Goal: Transaction & Acquisition: Book appointment/travel/reservation

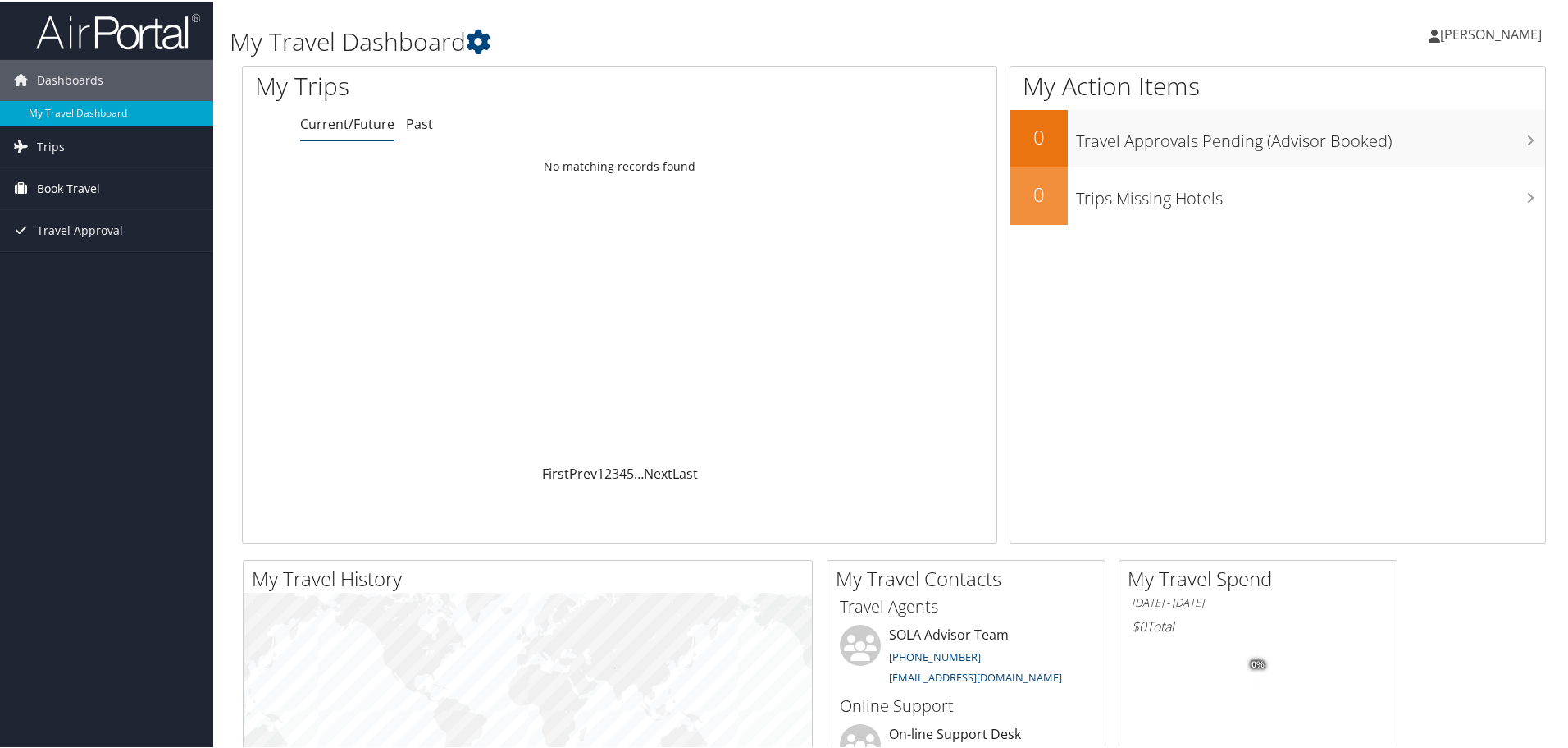
click at [79, 180] on span "Book Travel" at bounding box center [68, 186] width 63 height 41
click at [108, 246] on link "Book/Manage Online Trips" at bounding box center [107, 245] width 213 height 25
